Goal: Transaction & Acquisition: Purchase product/service

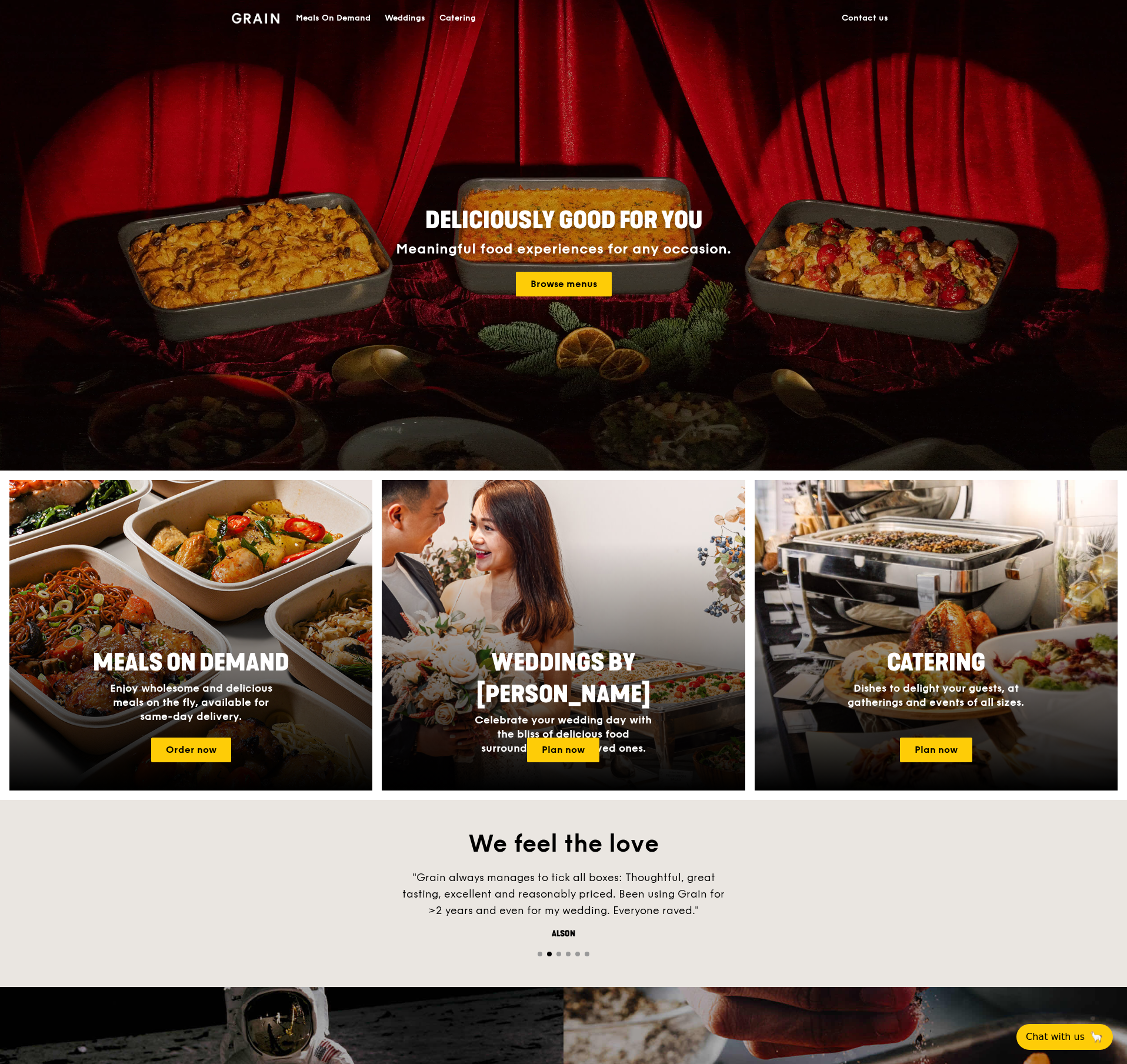
click at [350, 10] on div "Meals On Demand" at bounding box center [333, 19] width 75 height 35
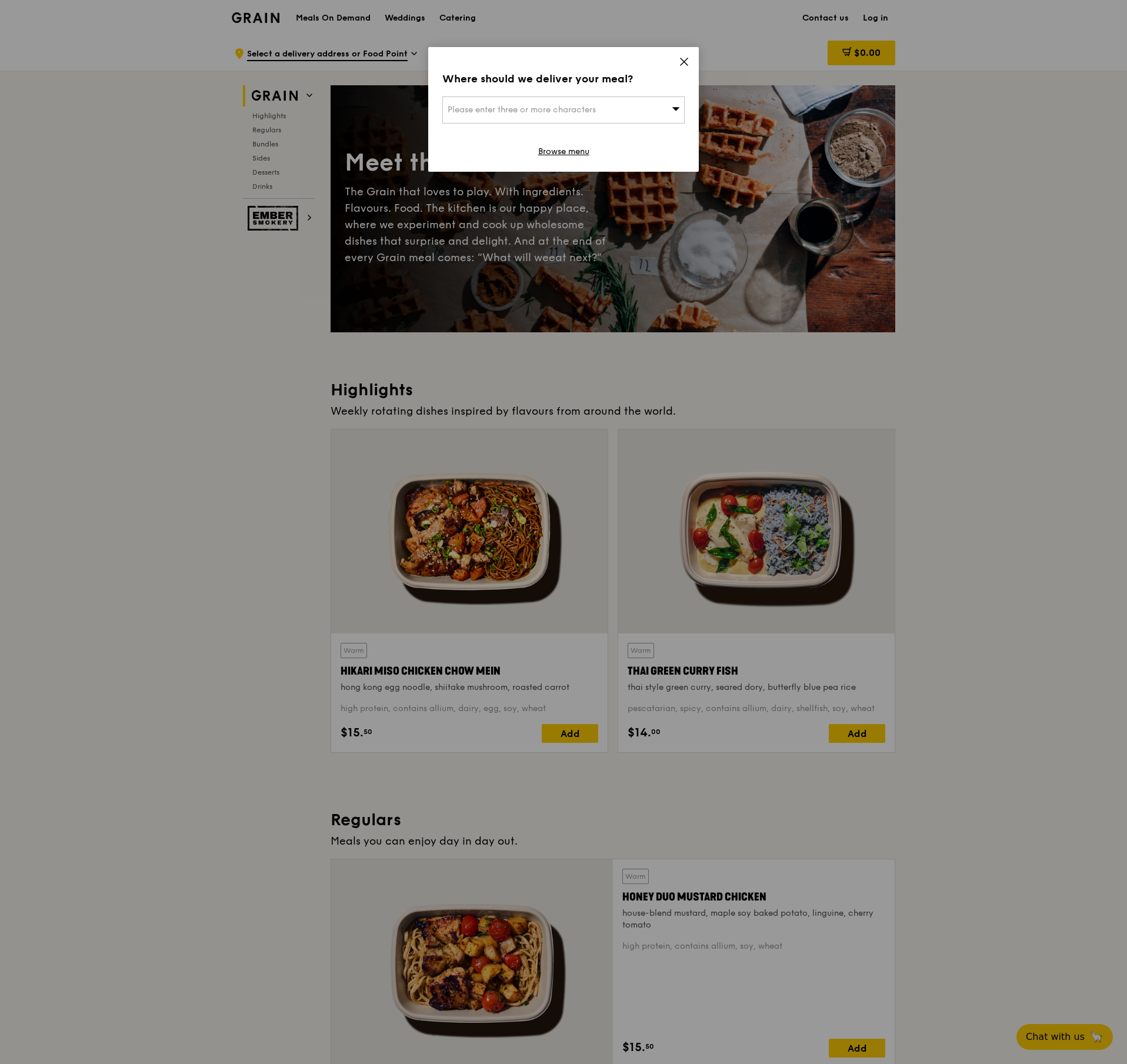
click at [684, 57] on icon at bounding box center [684, 61] width 11 height 11
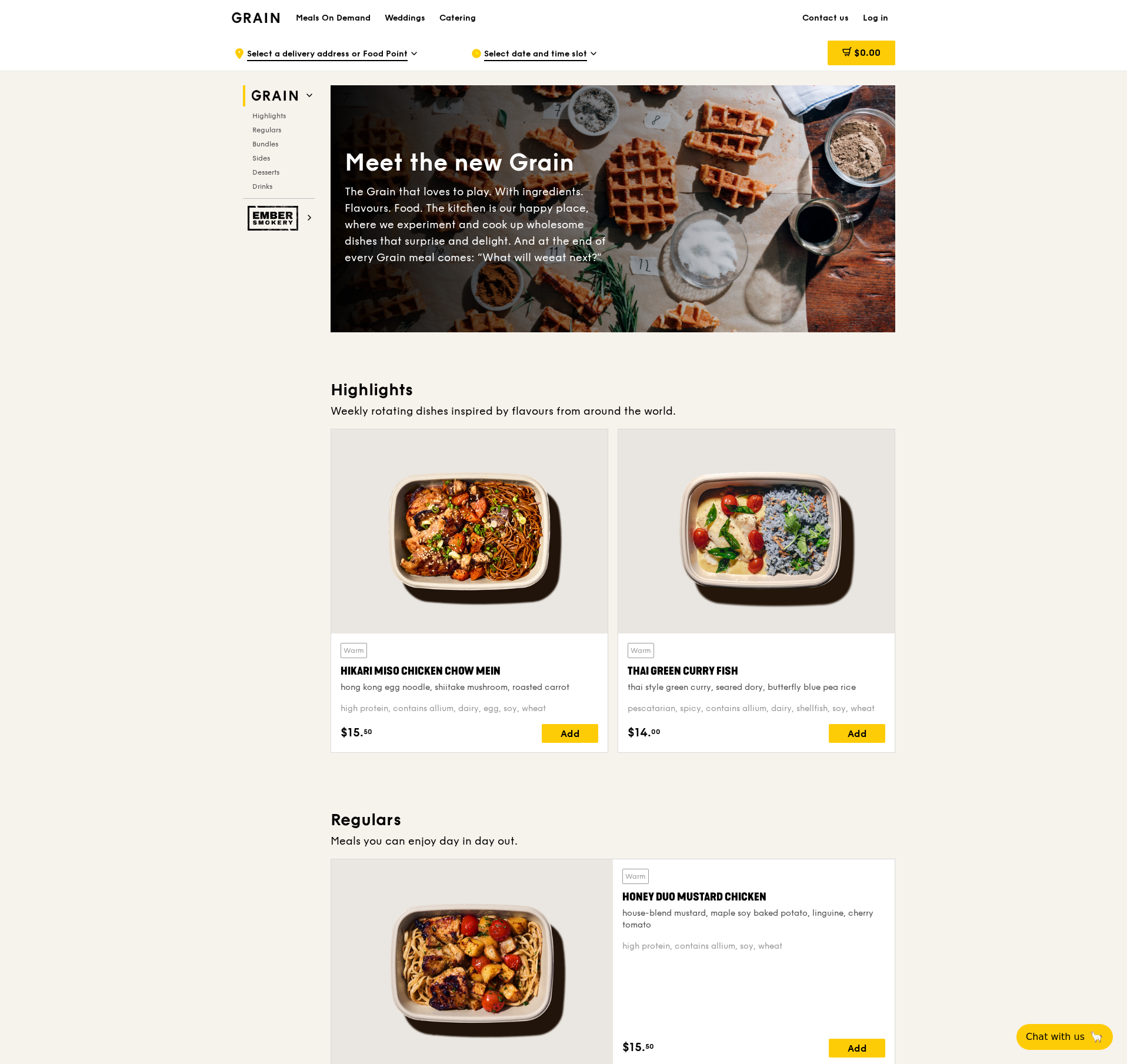
click at [883, 19] on link "Log in" at bounding box center [875, 19] width 39 height 35
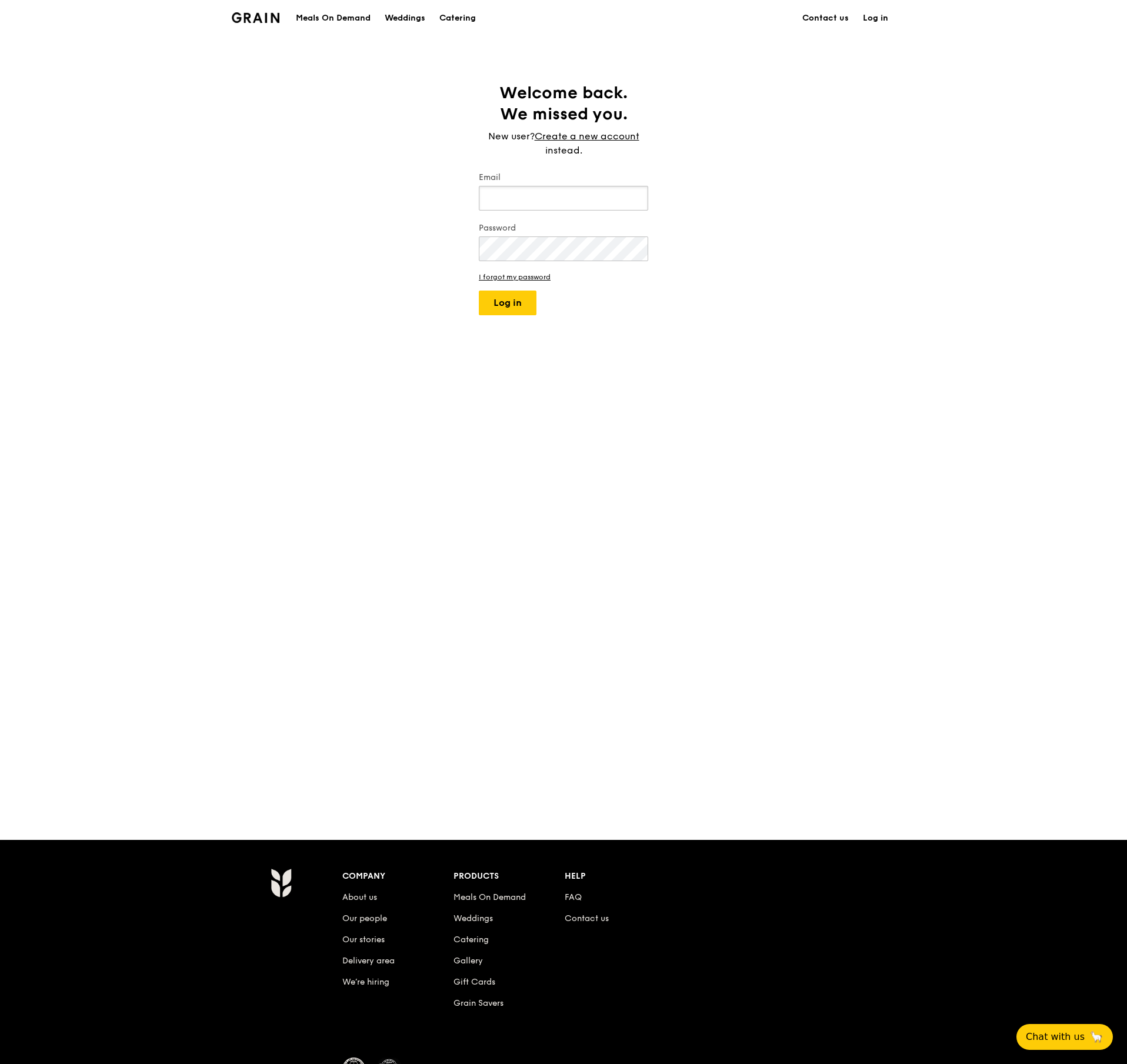
type input "[EMAIL_ADDRESS][DOMAIN_NAME]"
click at [523, 297] on button "Log in" at bounding box center [507, 303] width 58 height 24
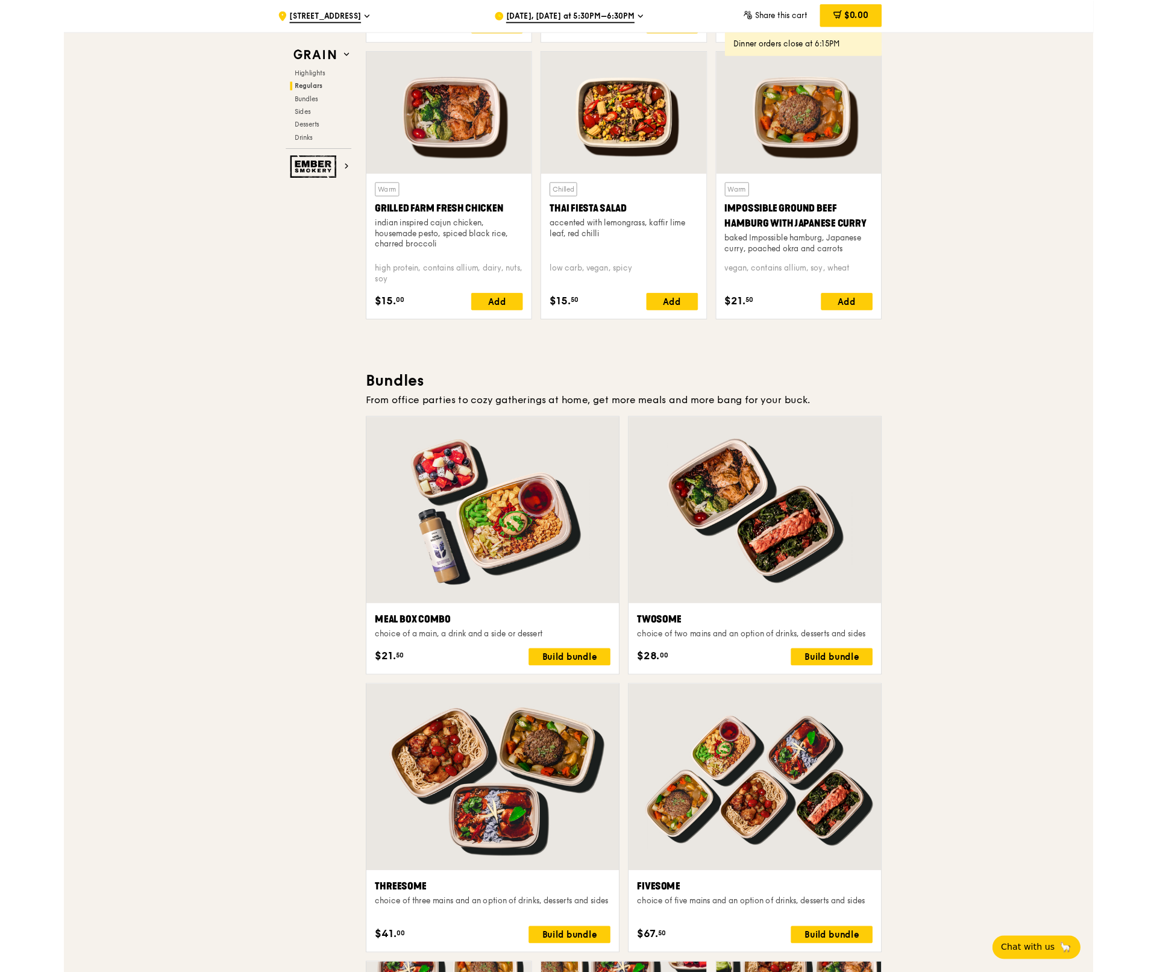
scroll to position [1629, 0]
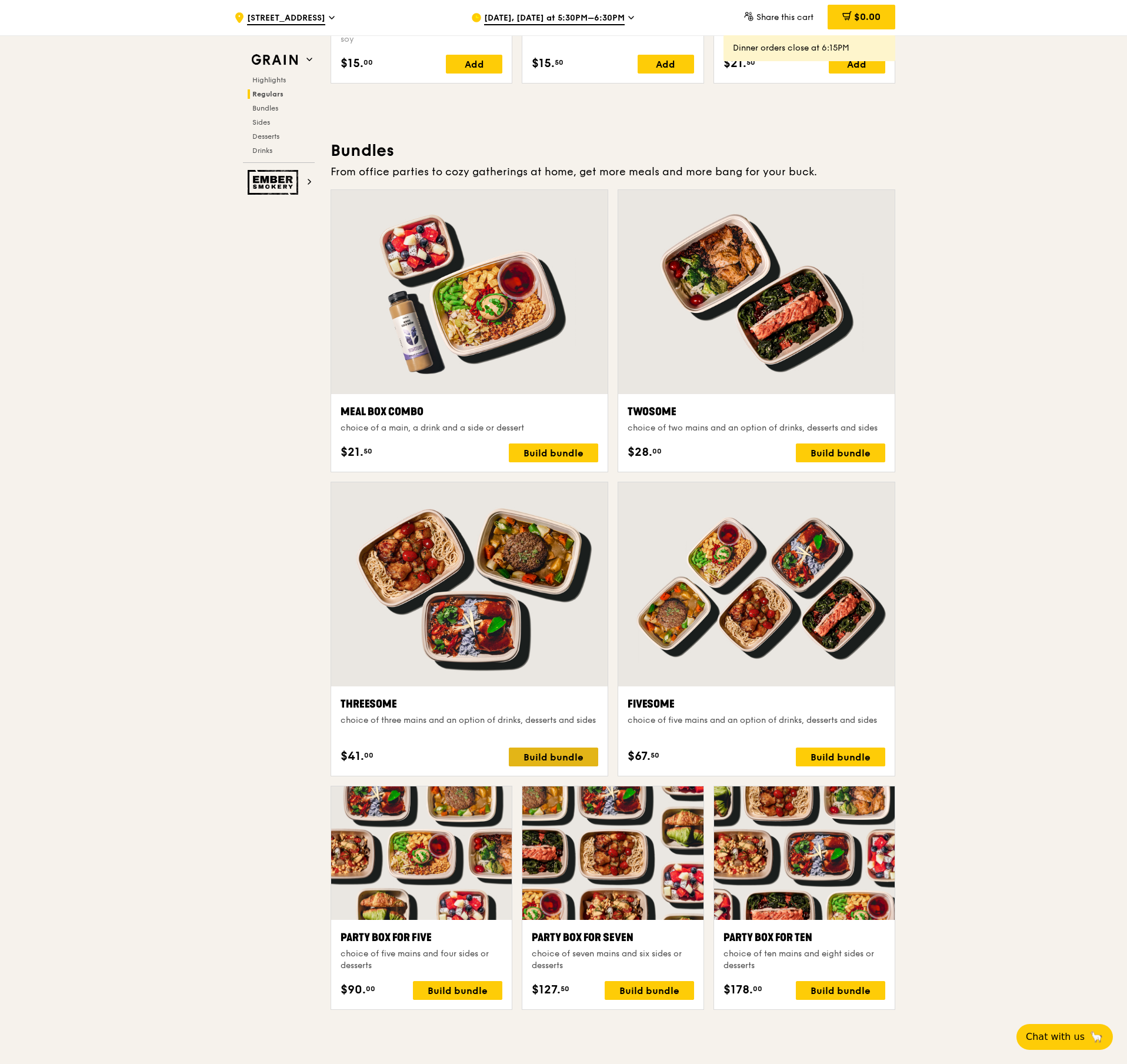
click at [575, 757] on div "Build bundle" at bounding box center [553, 757] width 90 height 19
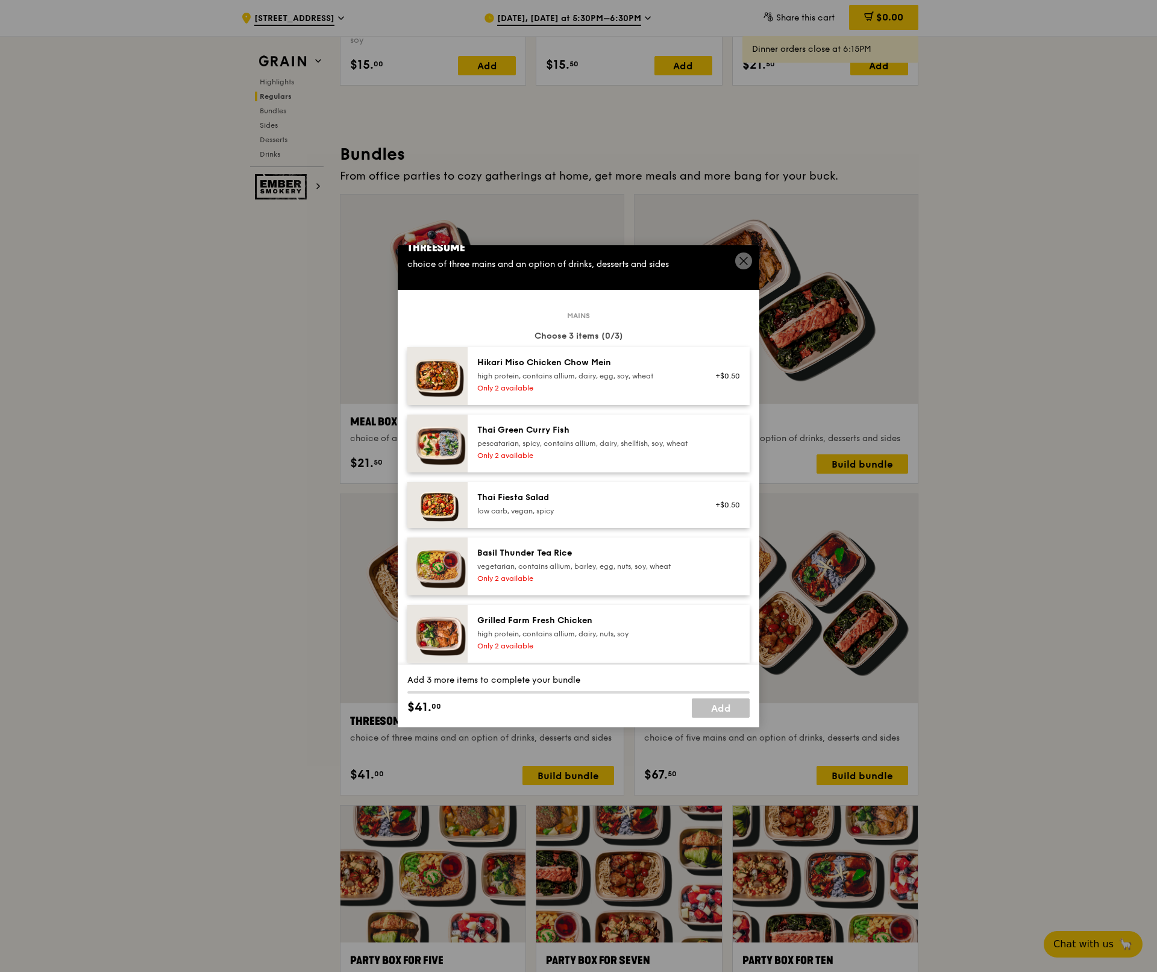
scroll to position [24, 0]
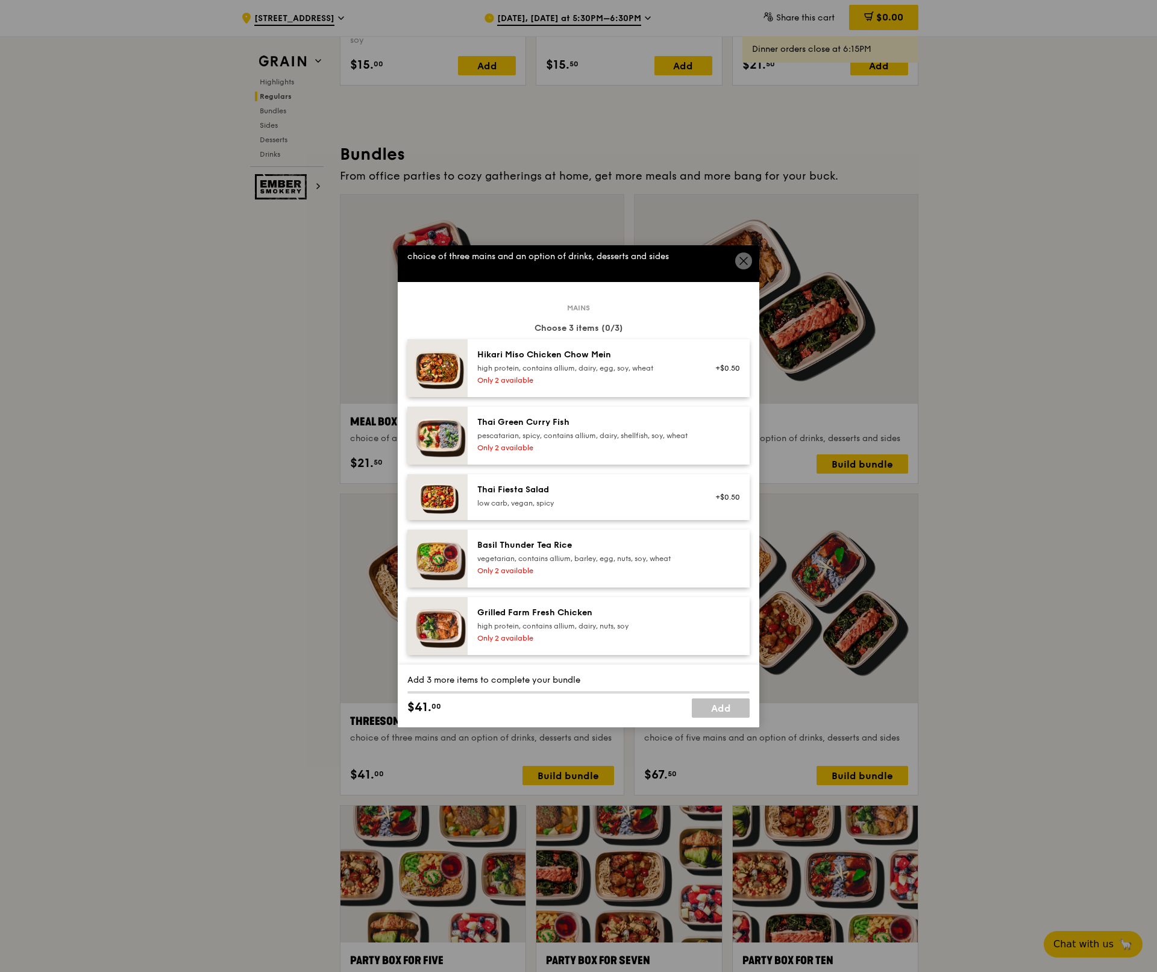
click at [547, 564] on div "vegetarian, contains allium, barley, egg, nuts, soy, wheat" at bounding box center [585, 559] width 216 height 10
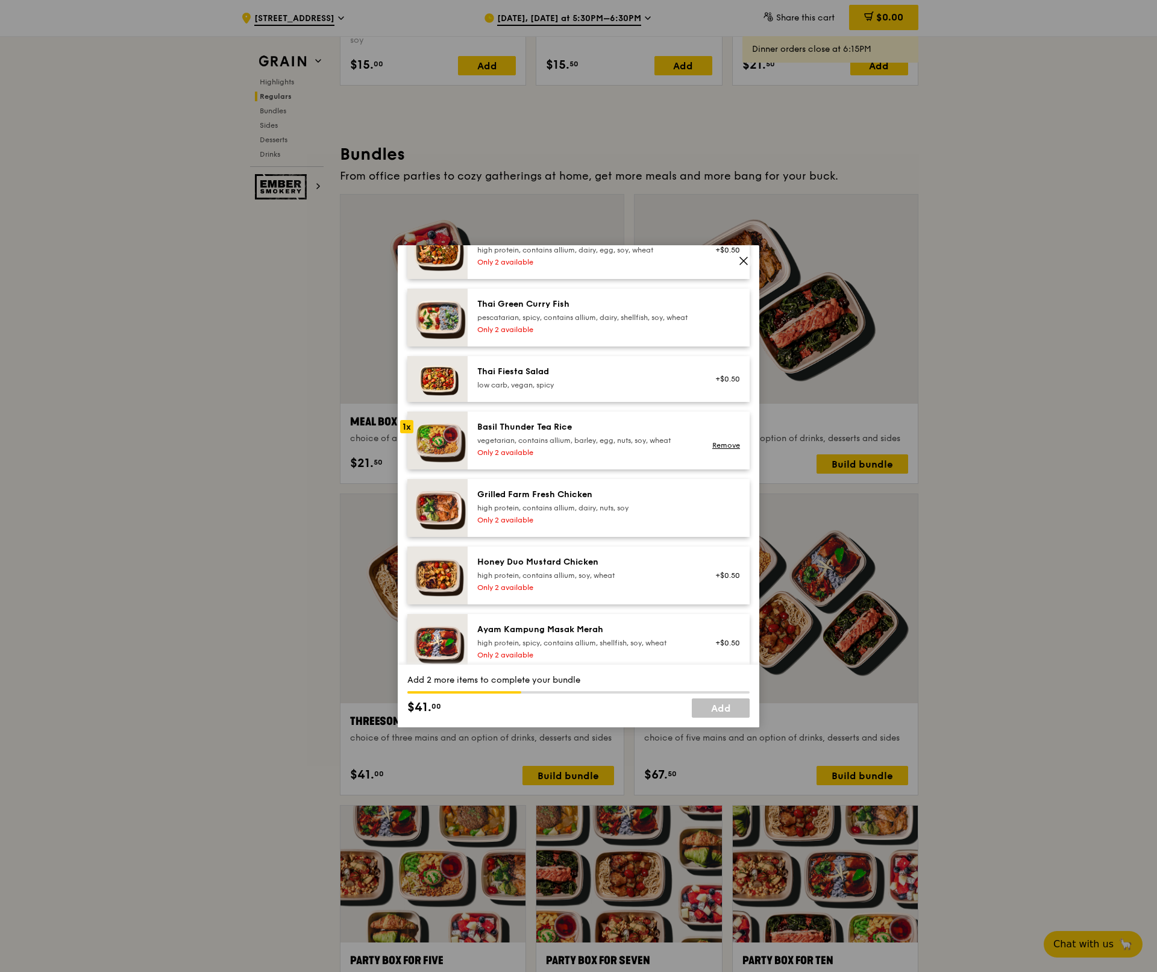
scroll to position [266, 0]
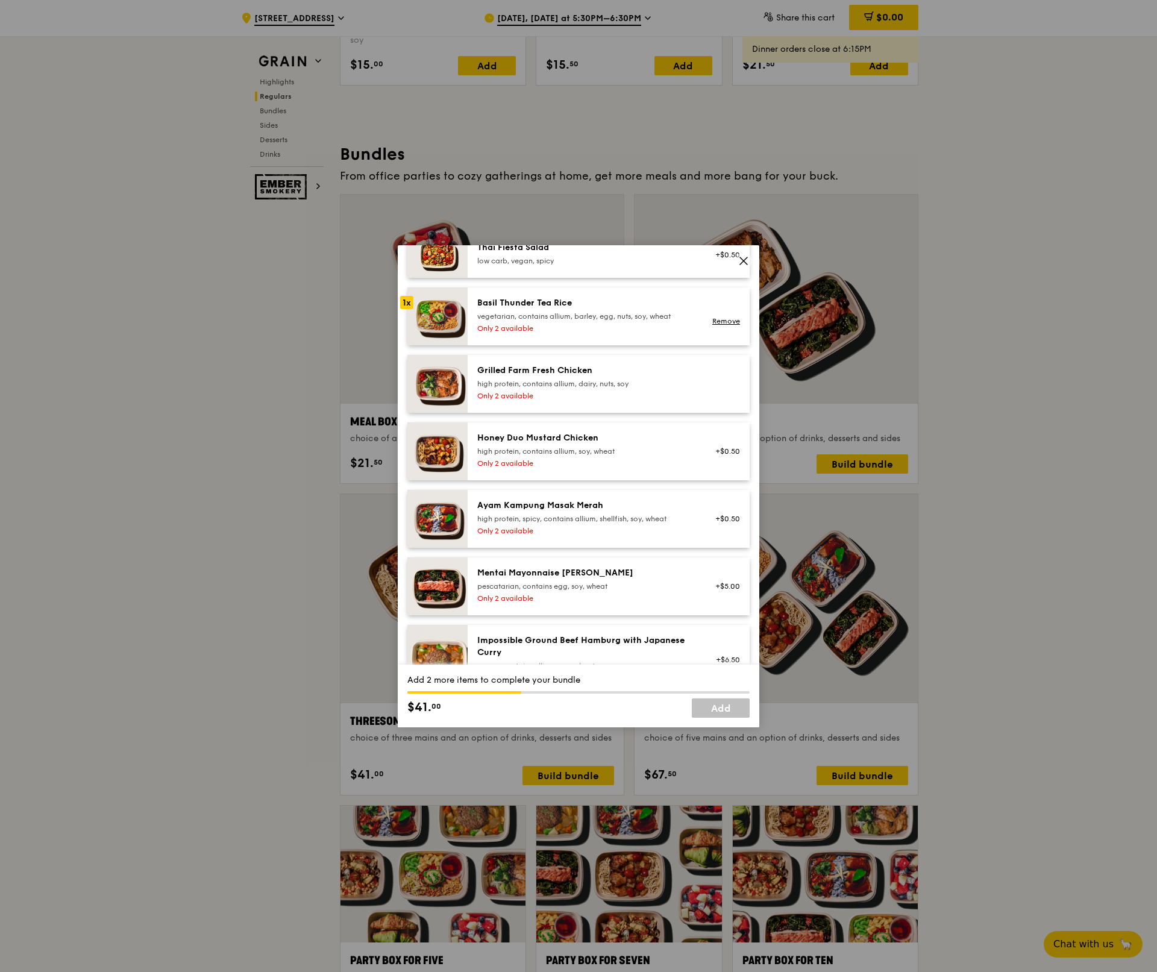
click at [550, 512] on div "Ayam Kampung Masak Merah" at bounding box center [585, 506] width 216 height 12
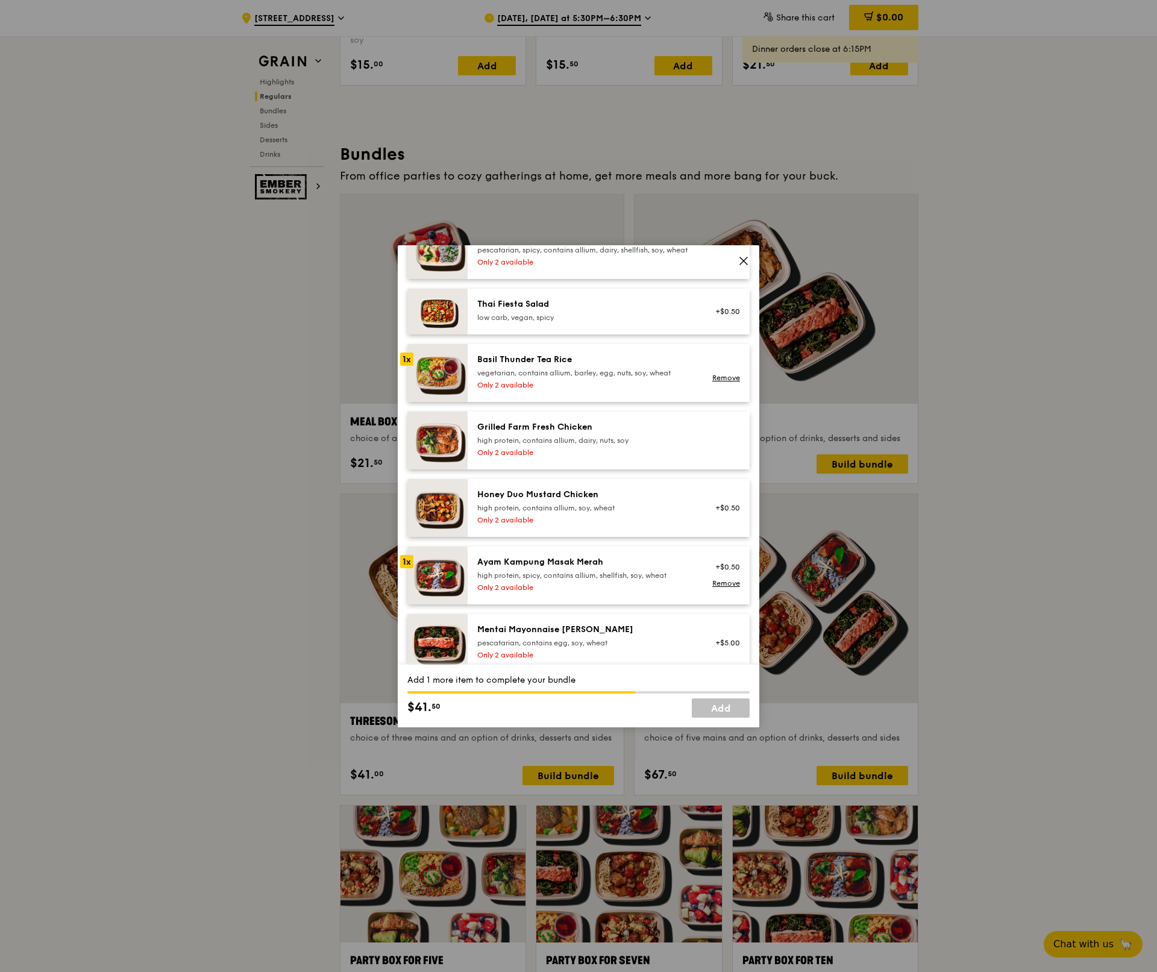
scroll to position [0, 0]
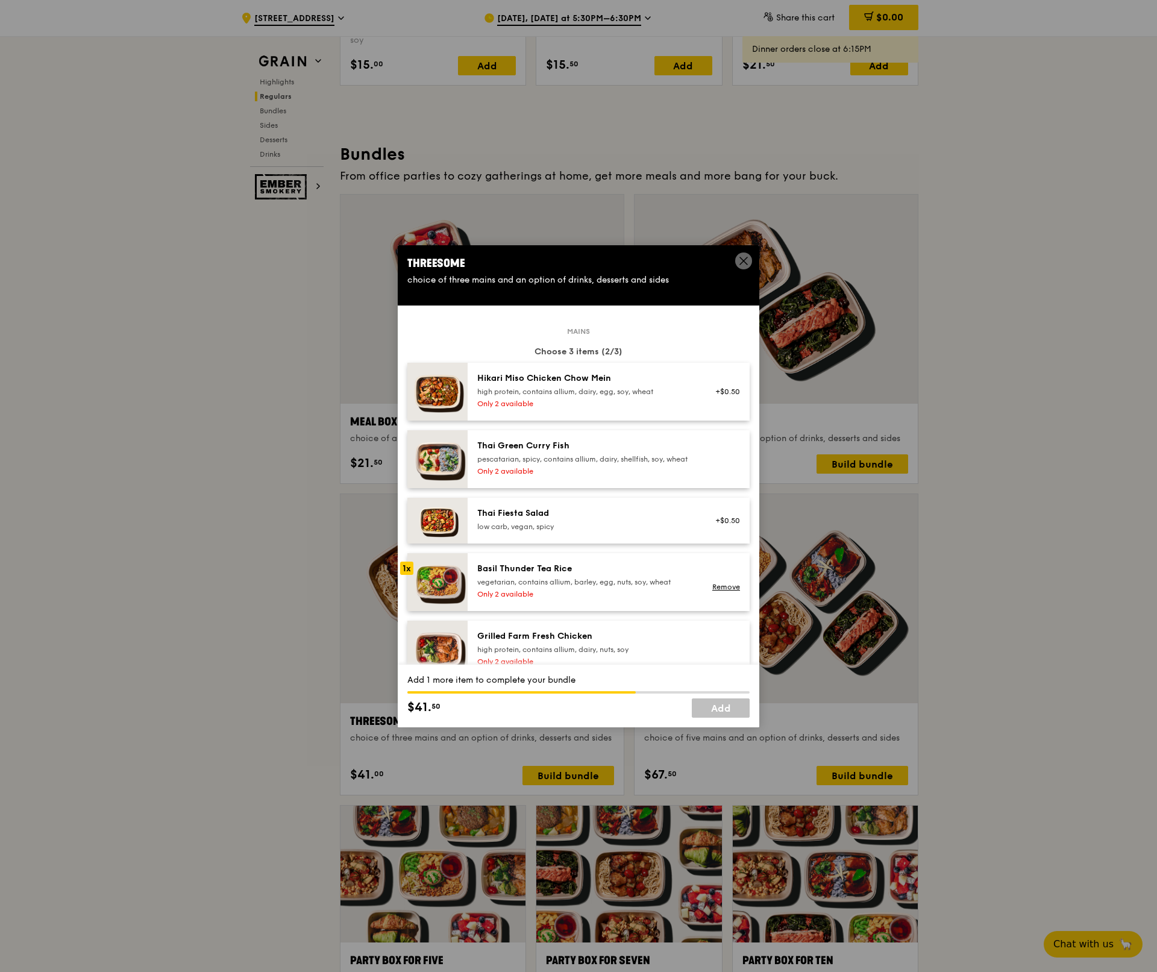
click at [541, 368] on div "Hikari Miso Chicken Chow Mein high protein, contains allium, dairy, egg, soy, w…" at bounding box center [609, 392] width 282 height 58
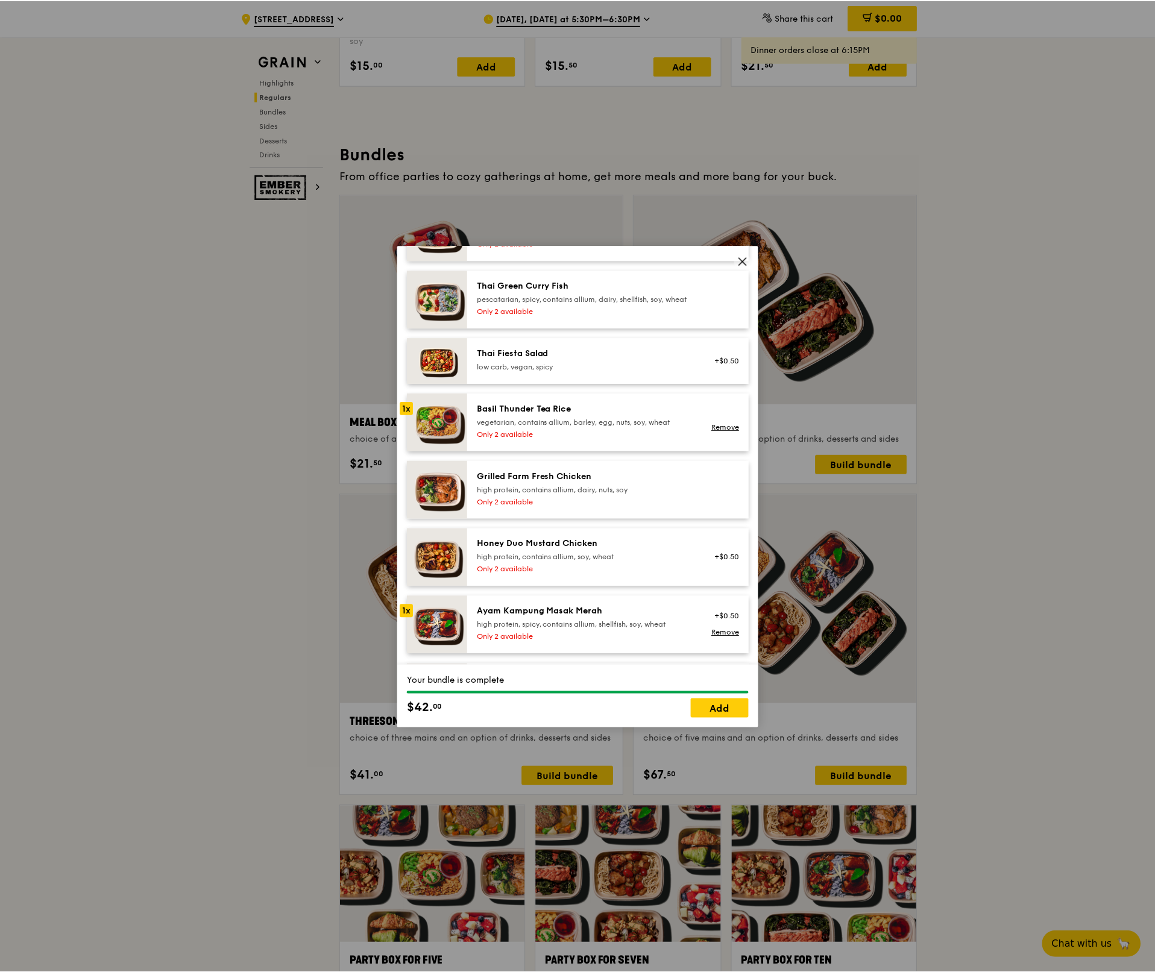
scroll to position [168, 0]
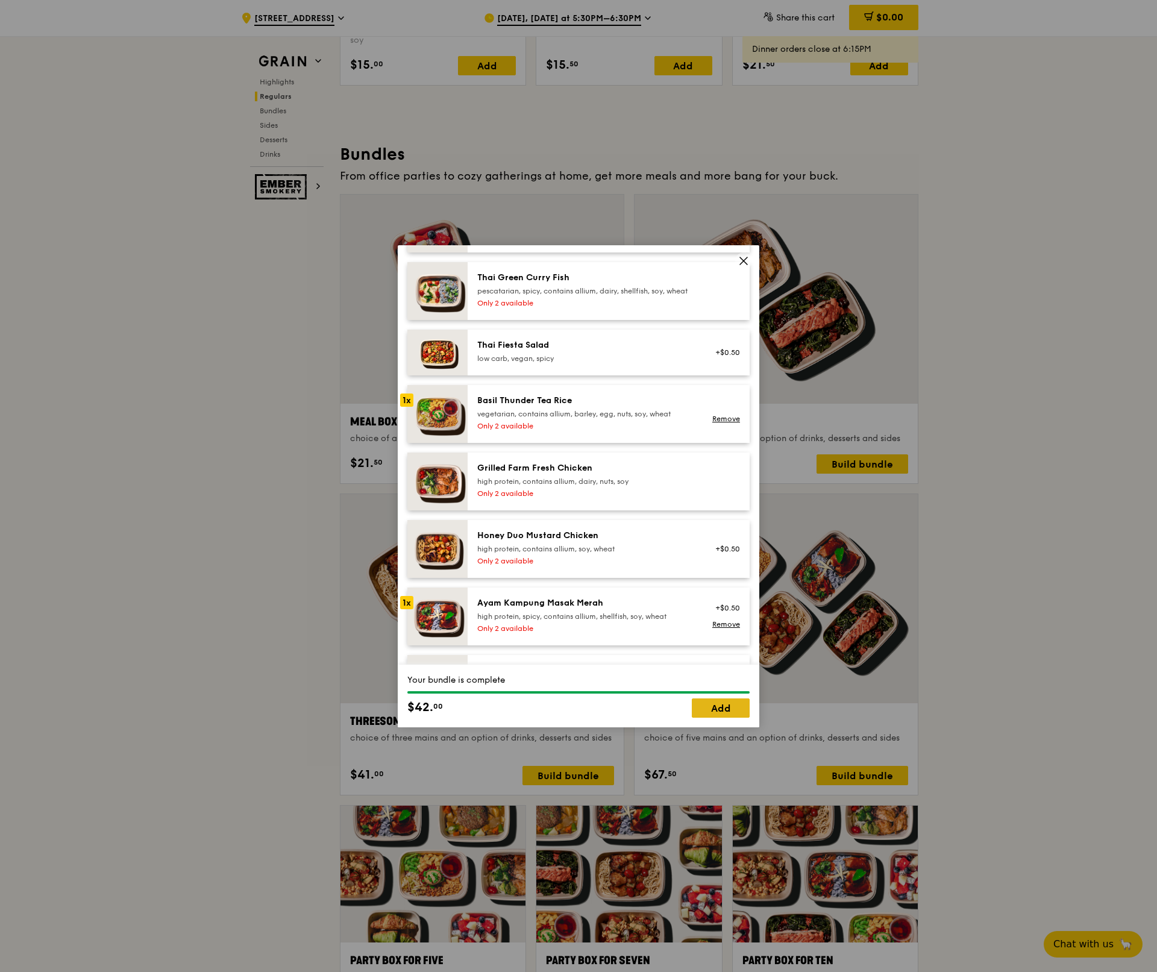
click at [729, 708] on link "Add" at bounding box center [721, 708] width 58 height 19
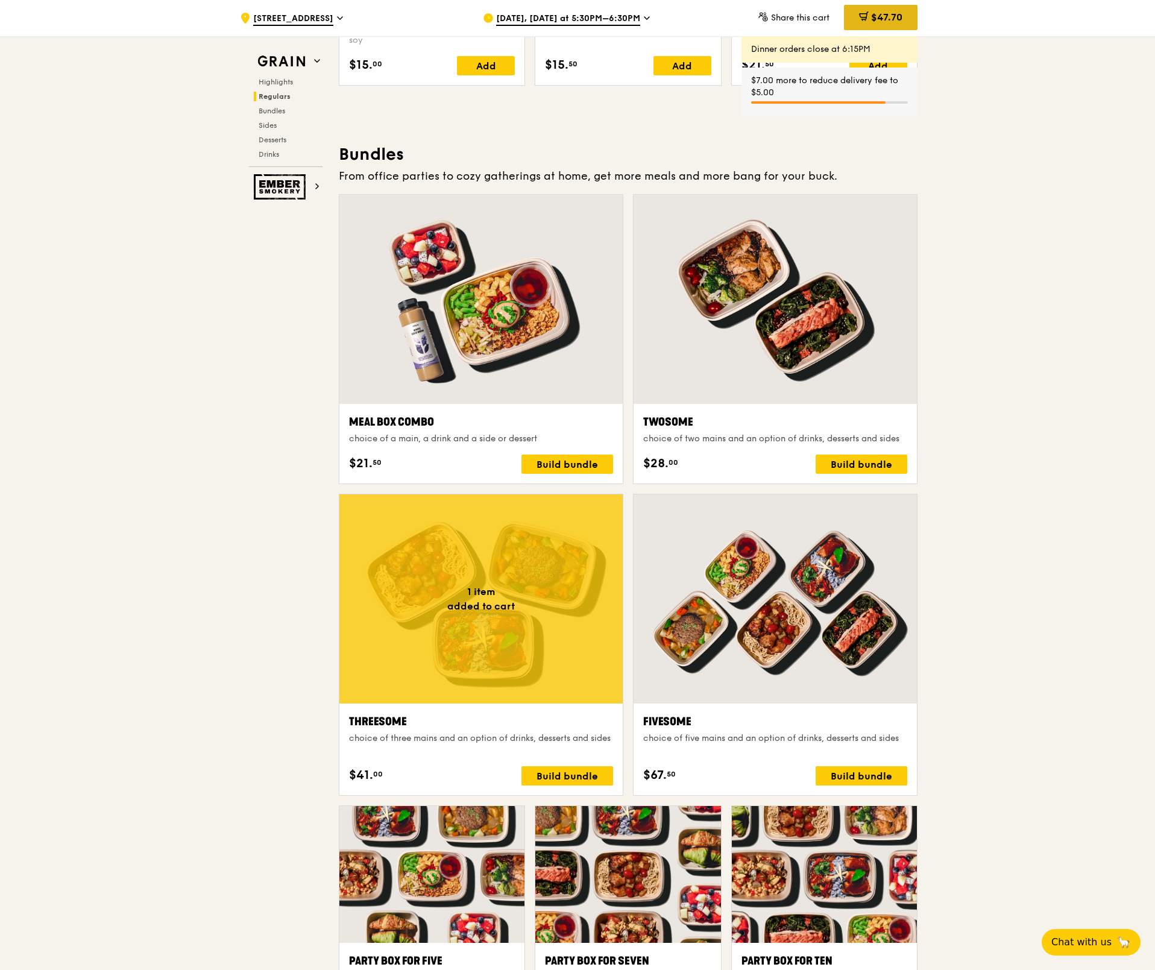
click at [881, 11] on span "$47.70" at bounding box center [886, 16] width 31 height 11
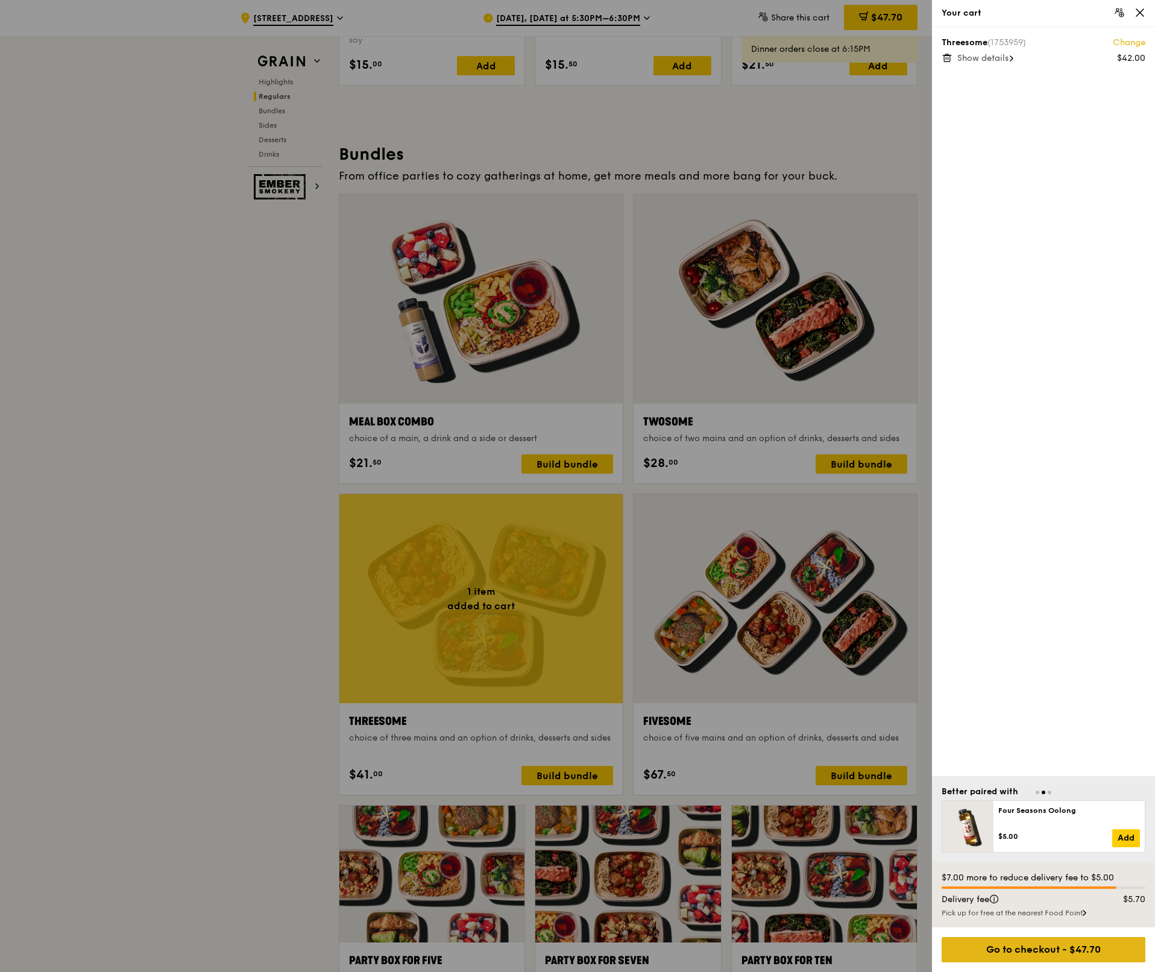
click at [1049, 952] on div "Go to checkout - $47.70" at bounding box center [1043, 949] width 204 height 25
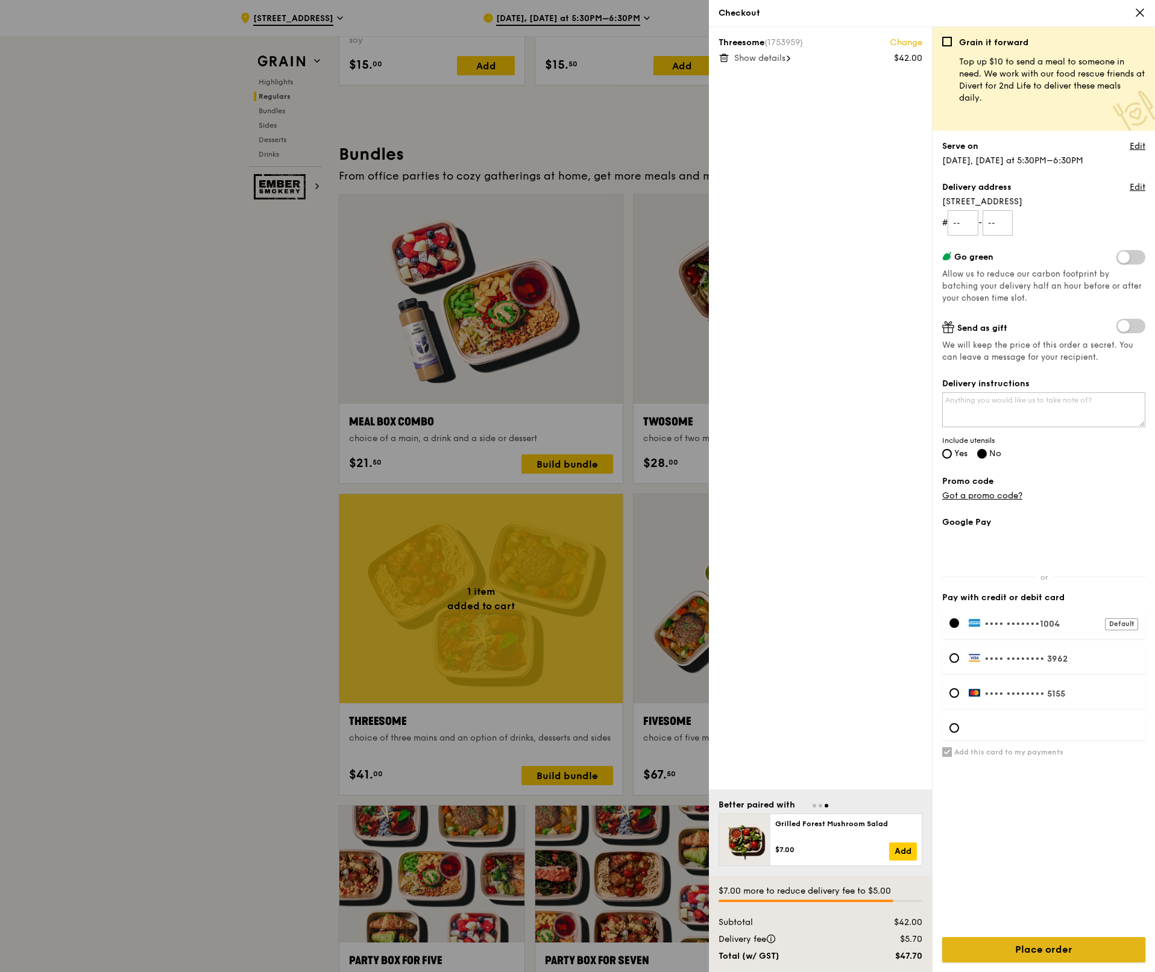
click at [1076, 953] on input "Place order" at bounding box center [1043, 949] width 203 height 25
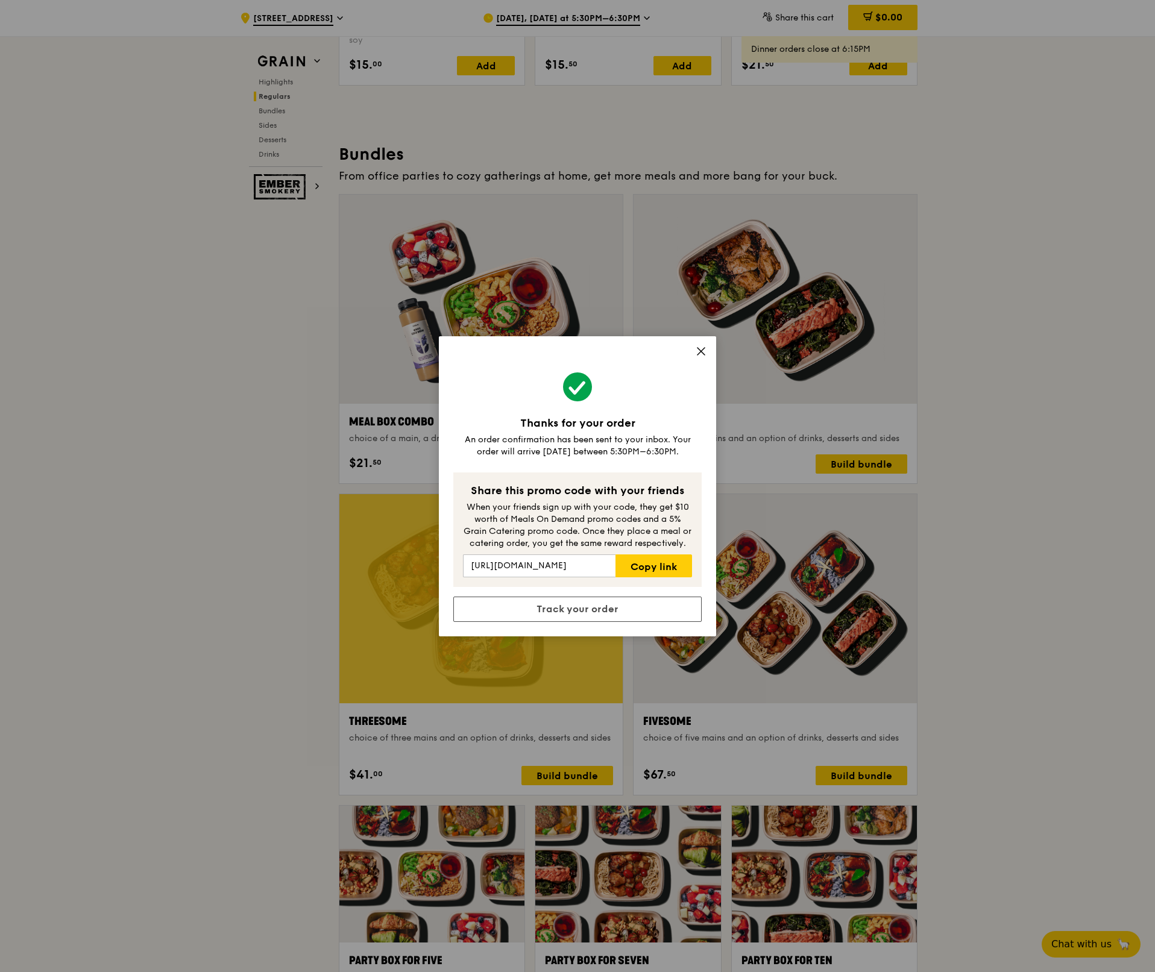
click at [696, 349] on icon at bounding box center [701, 351] width 11 height 11
